Goal: Navigation & Orientation: Find specific page/section

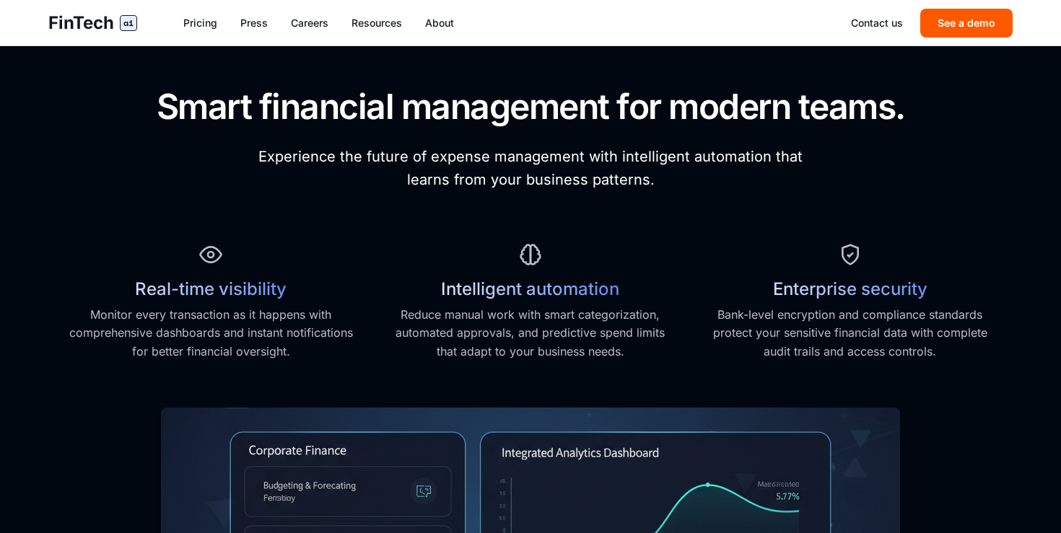
scroll to position [838, 0]
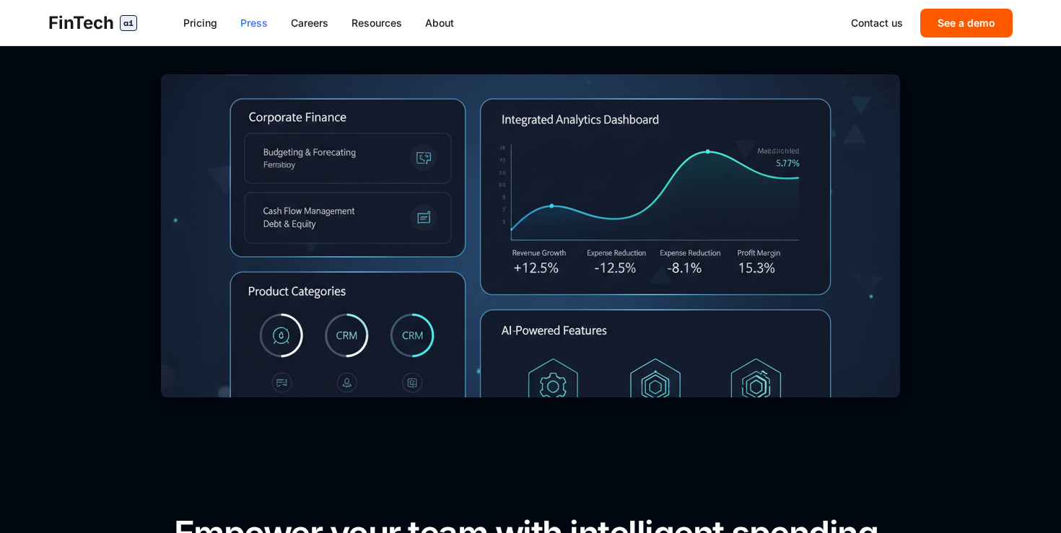
click at [247, 23] on link "Press" at bounding box center [253, 23] width 27 height 14
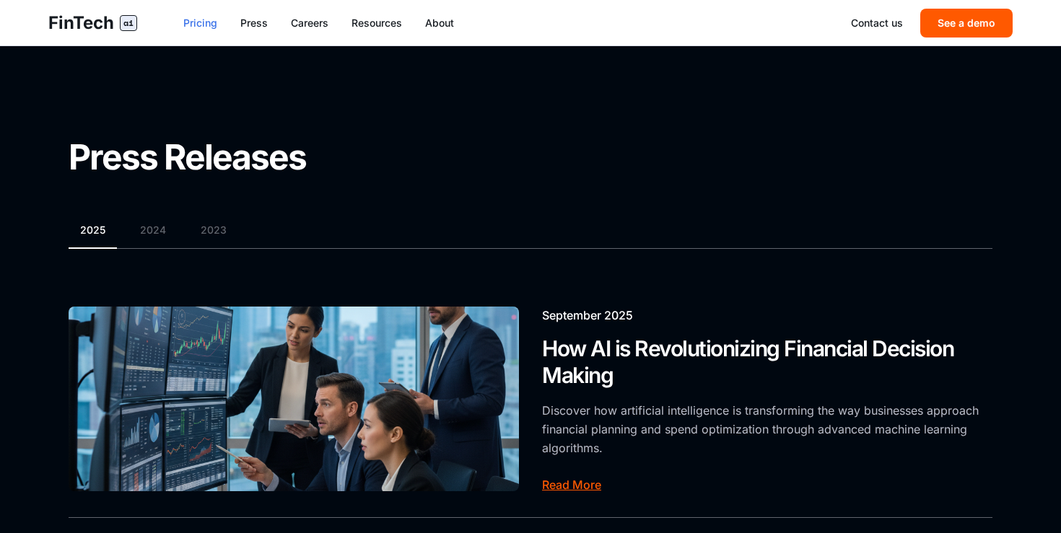
click at [205, 26] on link "Pricing" at bounding box center [200, 23] width 34 height 14
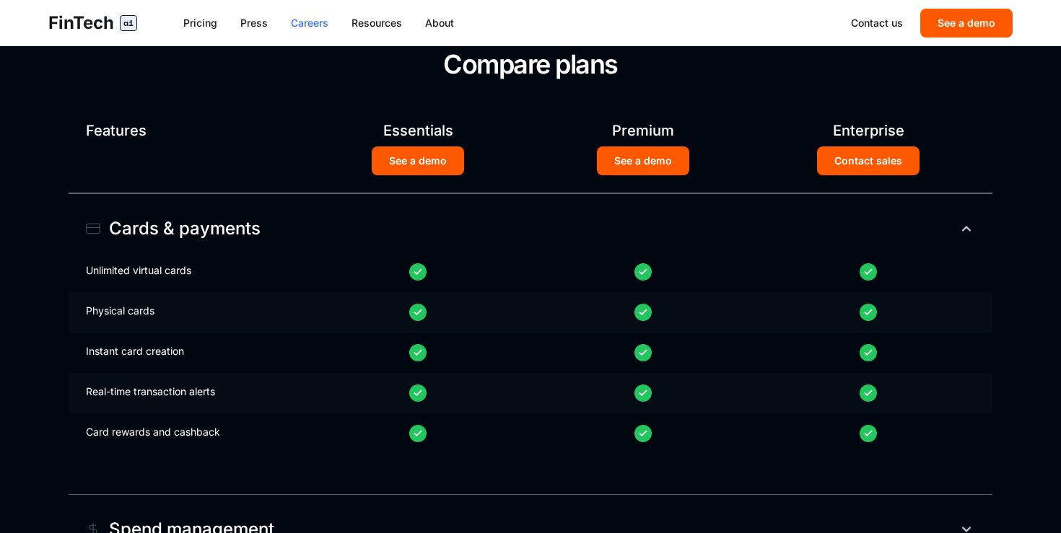
click at [310, 20] on link "Careers" at bounding box center [310, 23] width 38 height 14
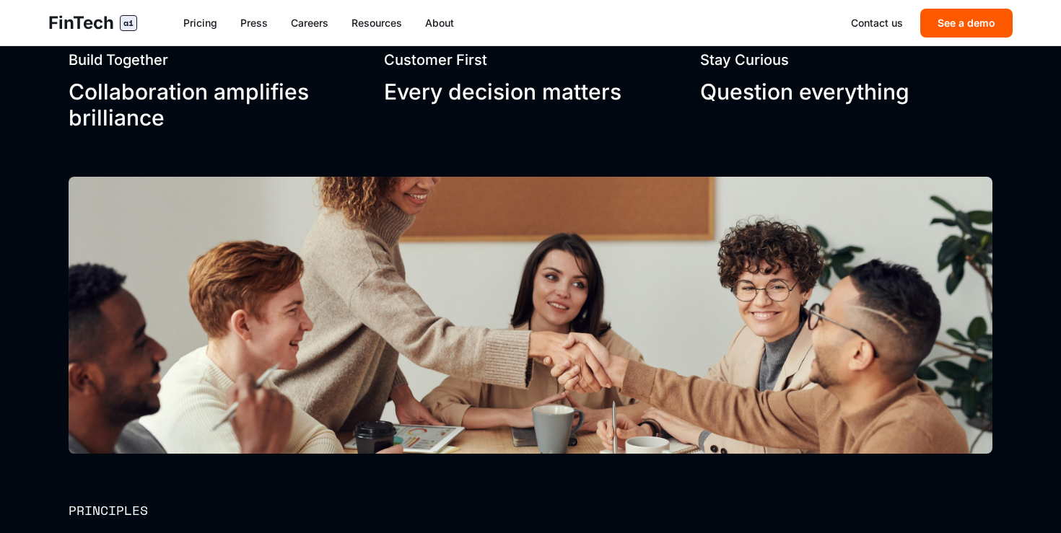
scroll to position [2432, 0]
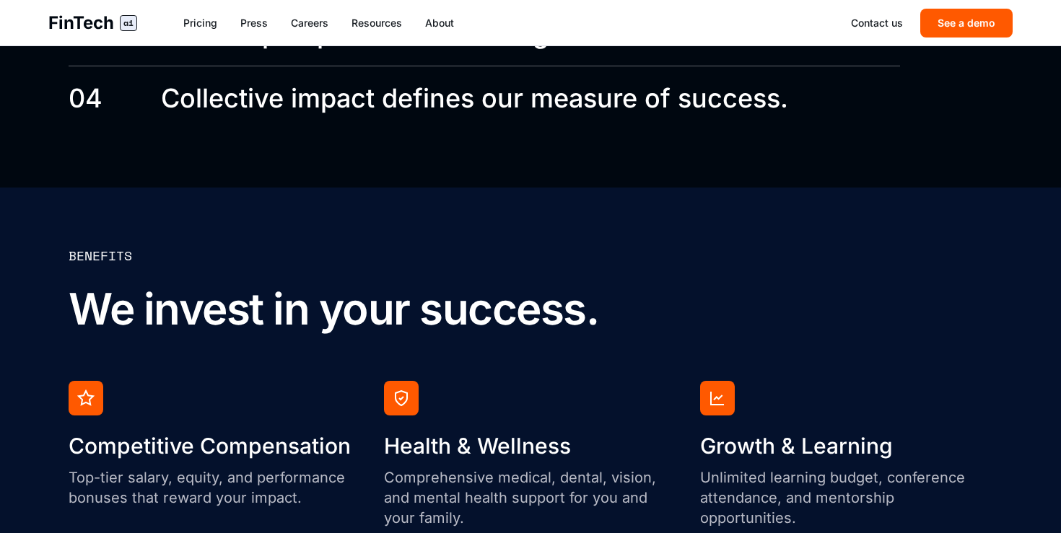
click at [87, 14] on span "FinTech" at bounding box center [81, 23] width 66 height 23
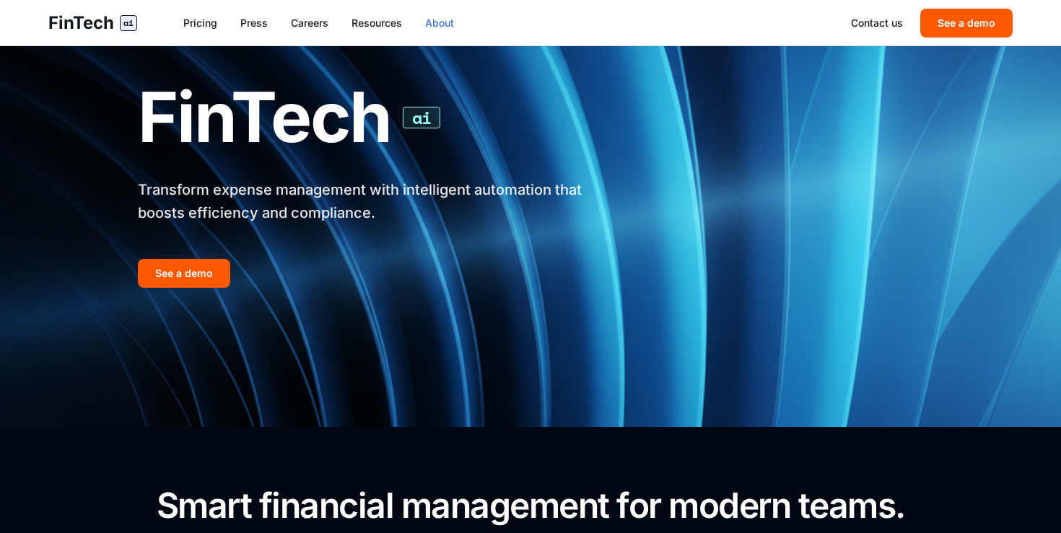
click at [439, 22] on link "About" at bounding box center [439, 23] width 29 height 14
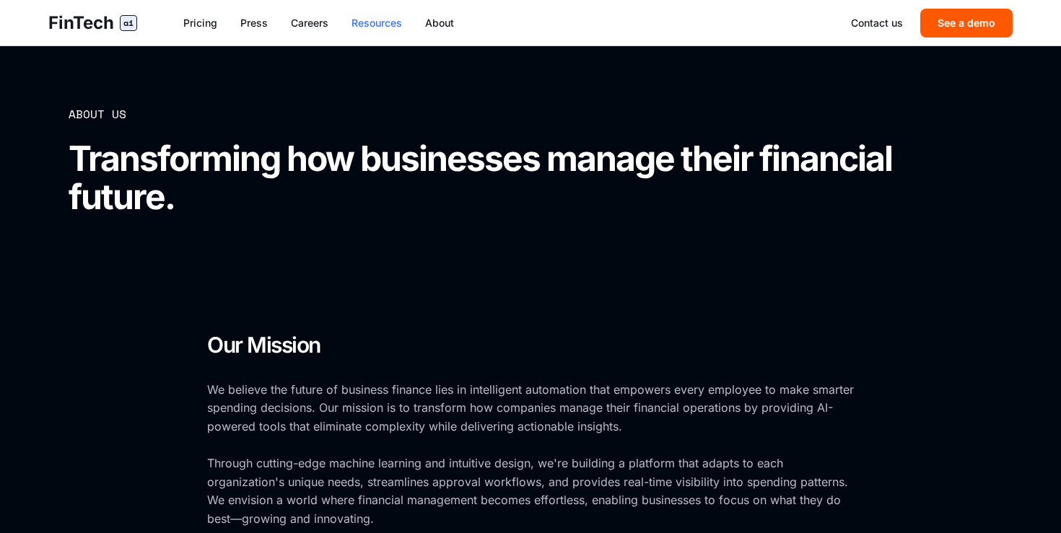
click at [364, 22] on link "Resources" at bounding box center [376, 23] width 51 height 14
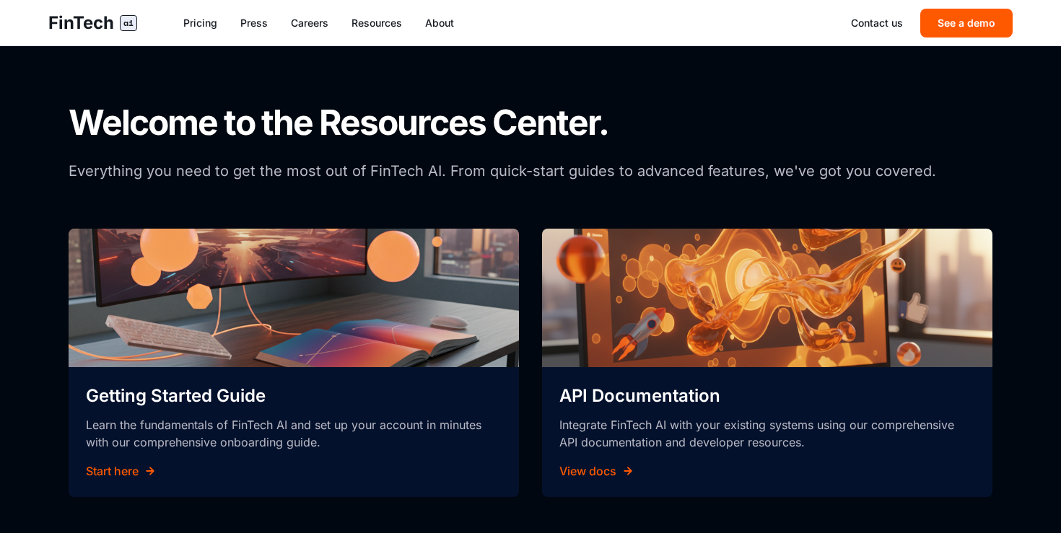
click at [330, 20] on nav "Pricing Press Careers Resources About" at bounding box center [516, 23] width 667 height 14
click at [320, 22] on link "Careers" at bounding box center [310, 23] width 38 height 14
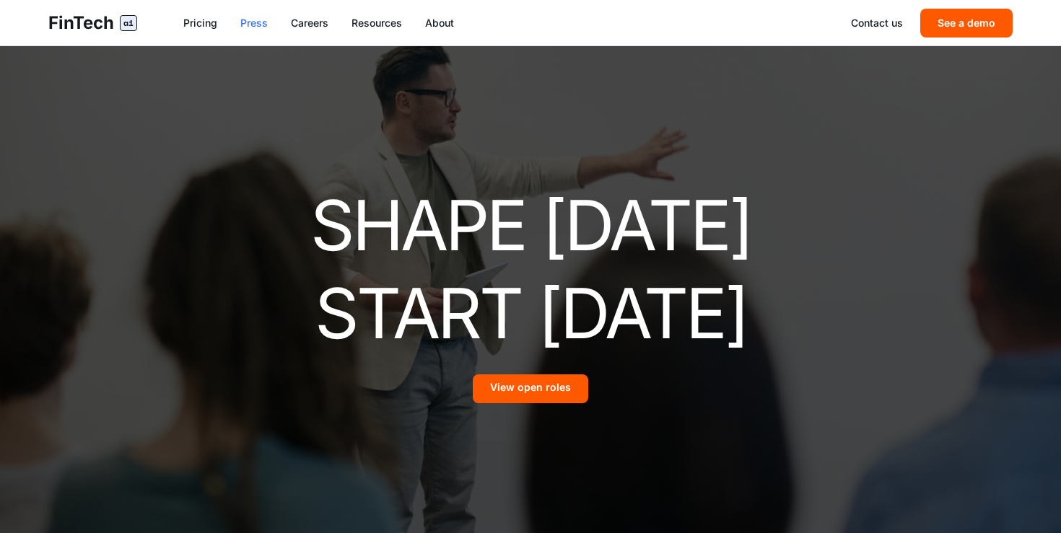
click at [243, 24] on link "Press" at bounding box center [253, 23] width 27 height 14
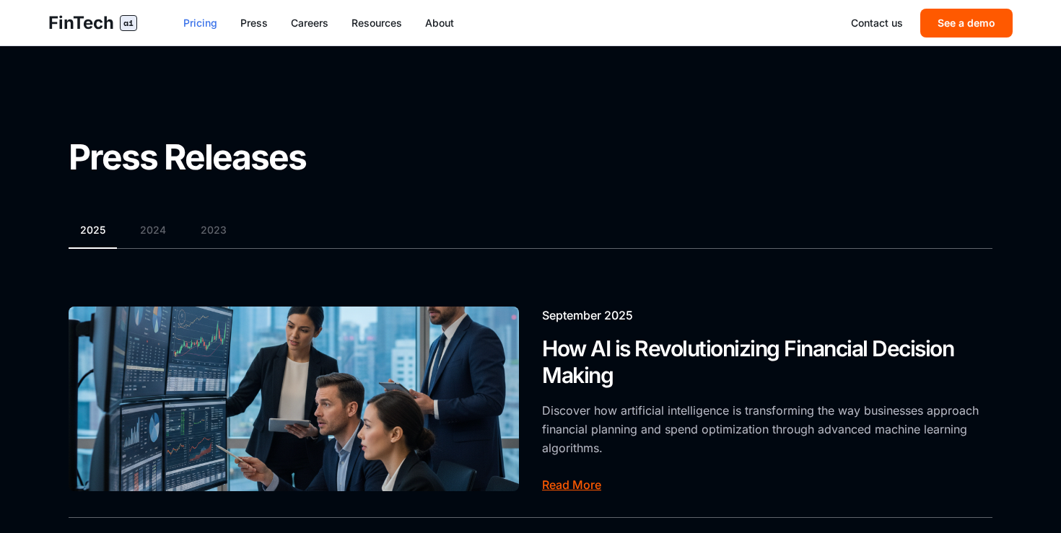
click at [204, 21] on link "Pricing" at bounding box center [200, 23] width 34 height 14
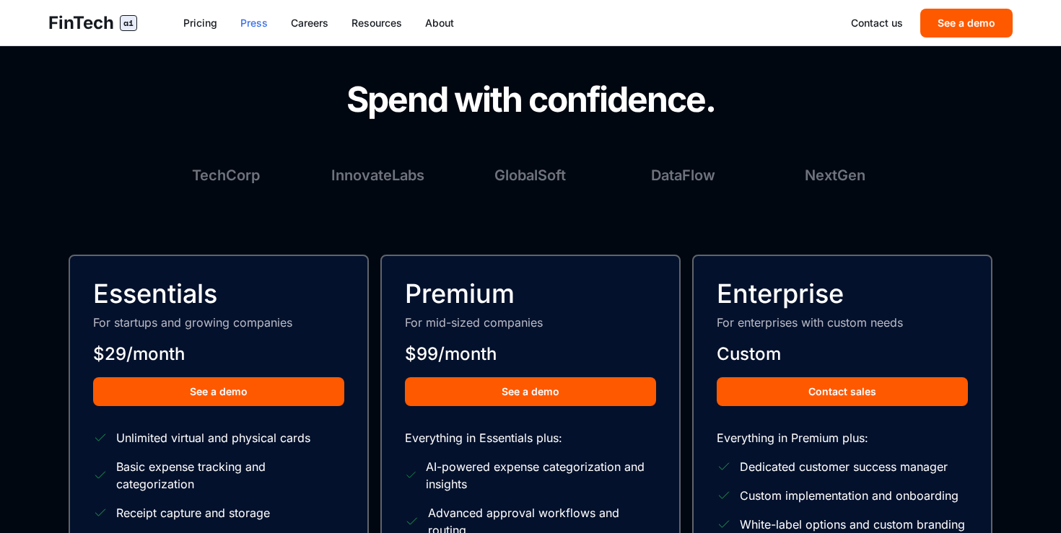
click at [260, 22] on link "Press" at bounding box center [253, 23] width 27 height 14
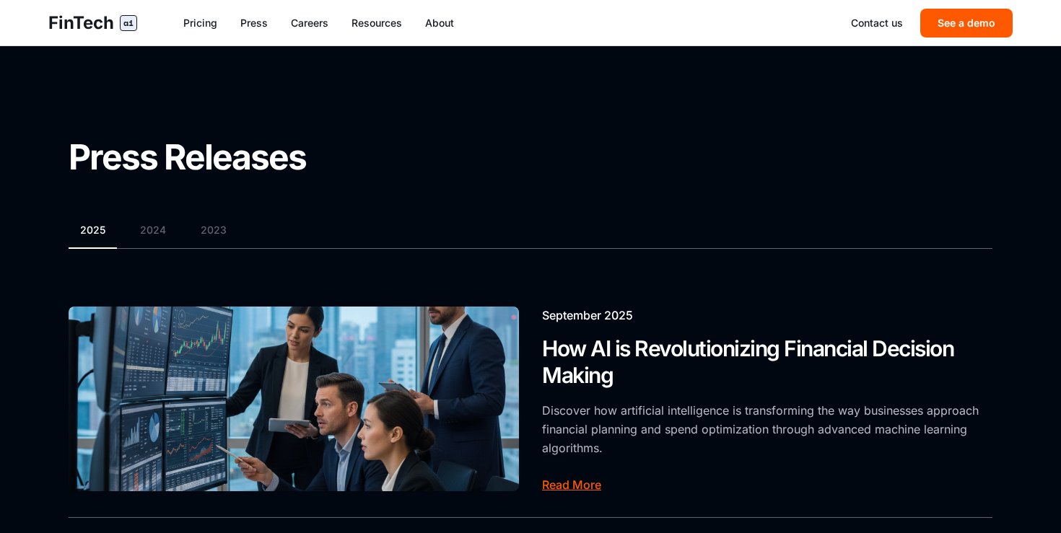
click at [317, 20] on link "Careers" at bounding box center [310, 23] width 38 height 14
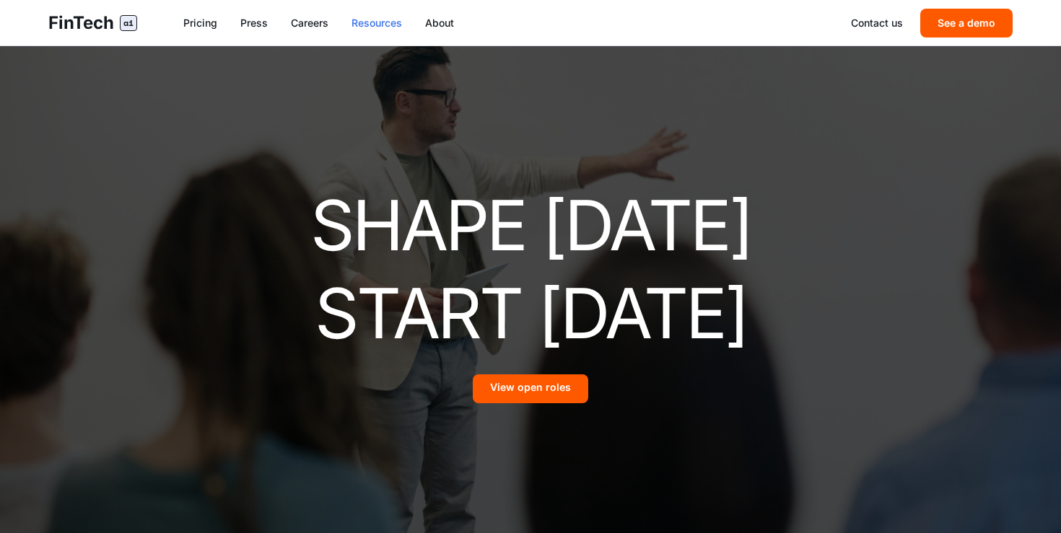
click at [373, 20] on link "Resources" at bounding box center [376, 23] width 51 height 14
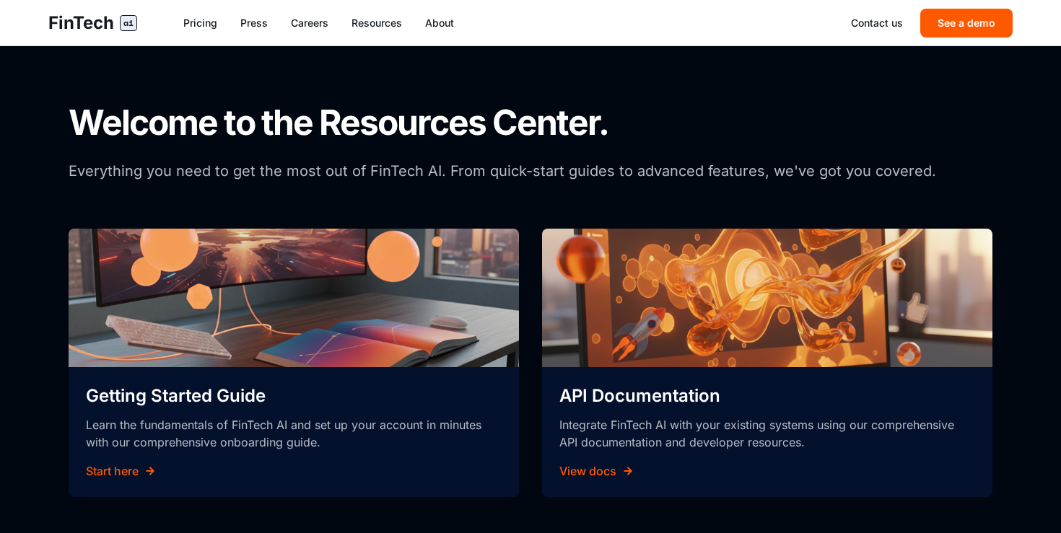
click at [434, 27] on link "About" at bounding box center [439, 23] width 29 height 14
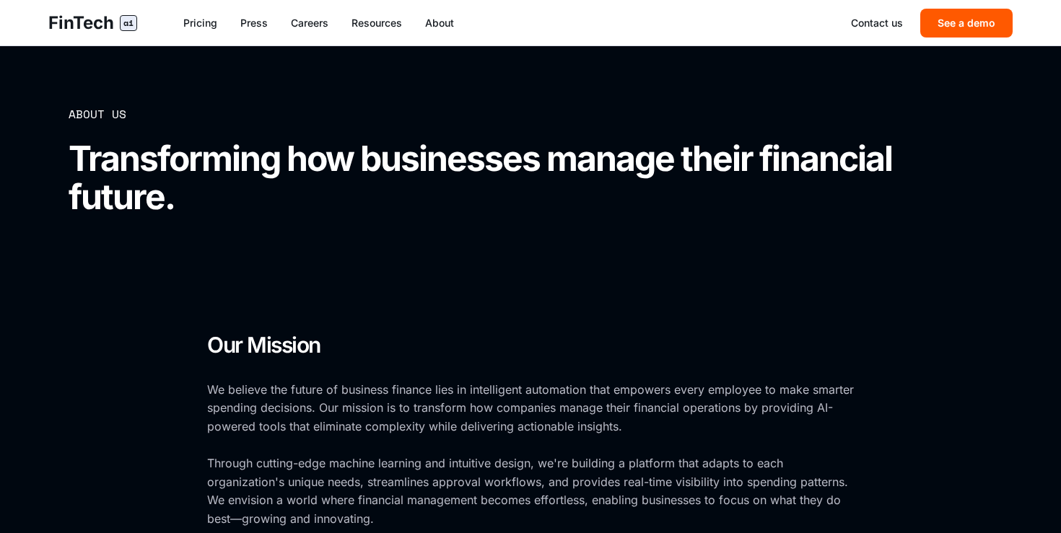
click at [287, 22] on nav "Pricing Press Careers Resources About" at bounding box center [516, 23] width 667 height 14
click at [841, 19] on nav "Pricing Press Careers Resources About" at bounding box center [516, 23] width 667 height 14
click at [855, 21] on link "Contact us" at bounding box center [877, 23] width 52 height 14
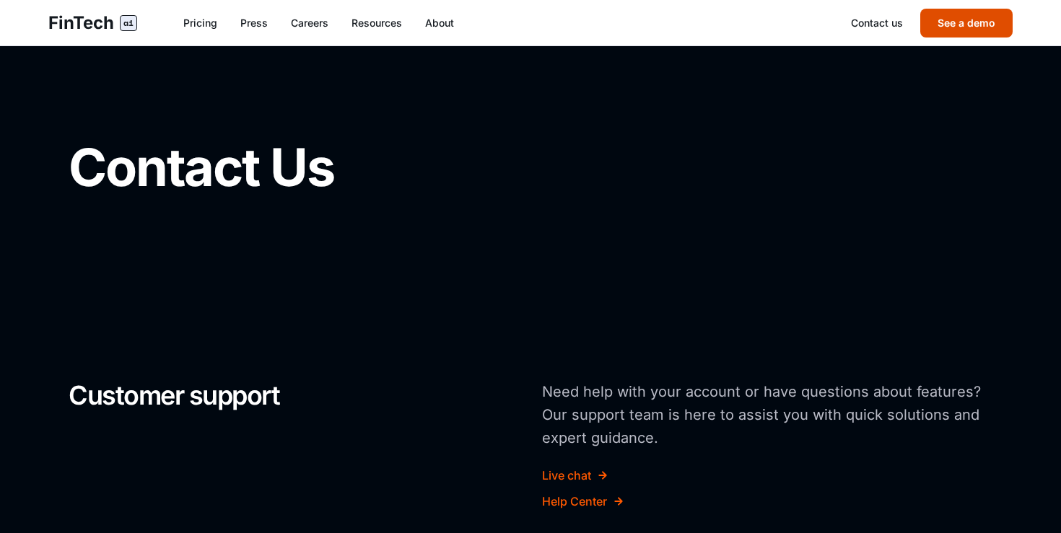
click at [955, 19] on button "See a demo" at bounding box center [966, 23] width 92 height 29
click at [104, 26] on span "FinTech" at bounding box center [81, 23] width 66 height 23
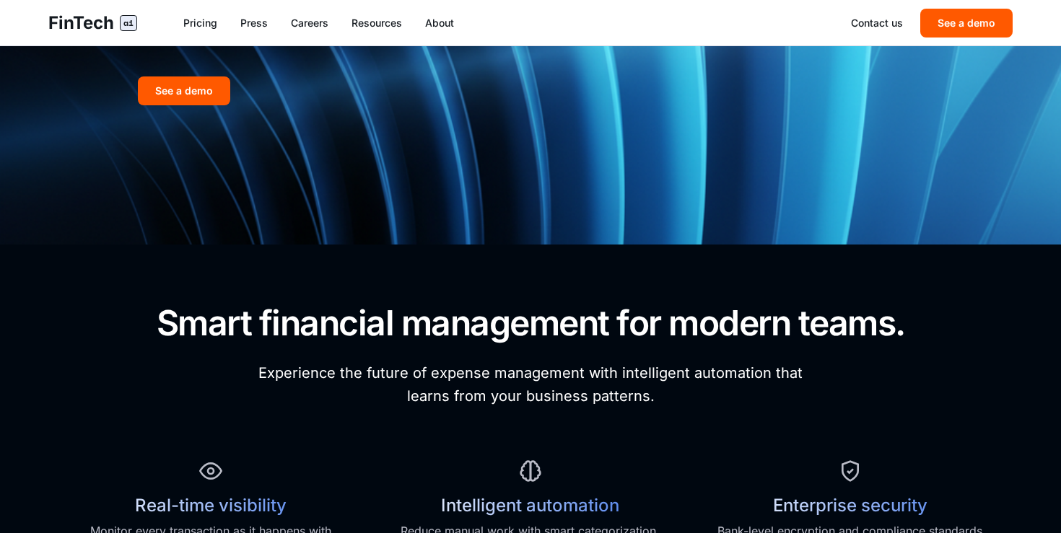
scroll to position [288, 0]
